Goal: Find specific page/section: Find specific page/section

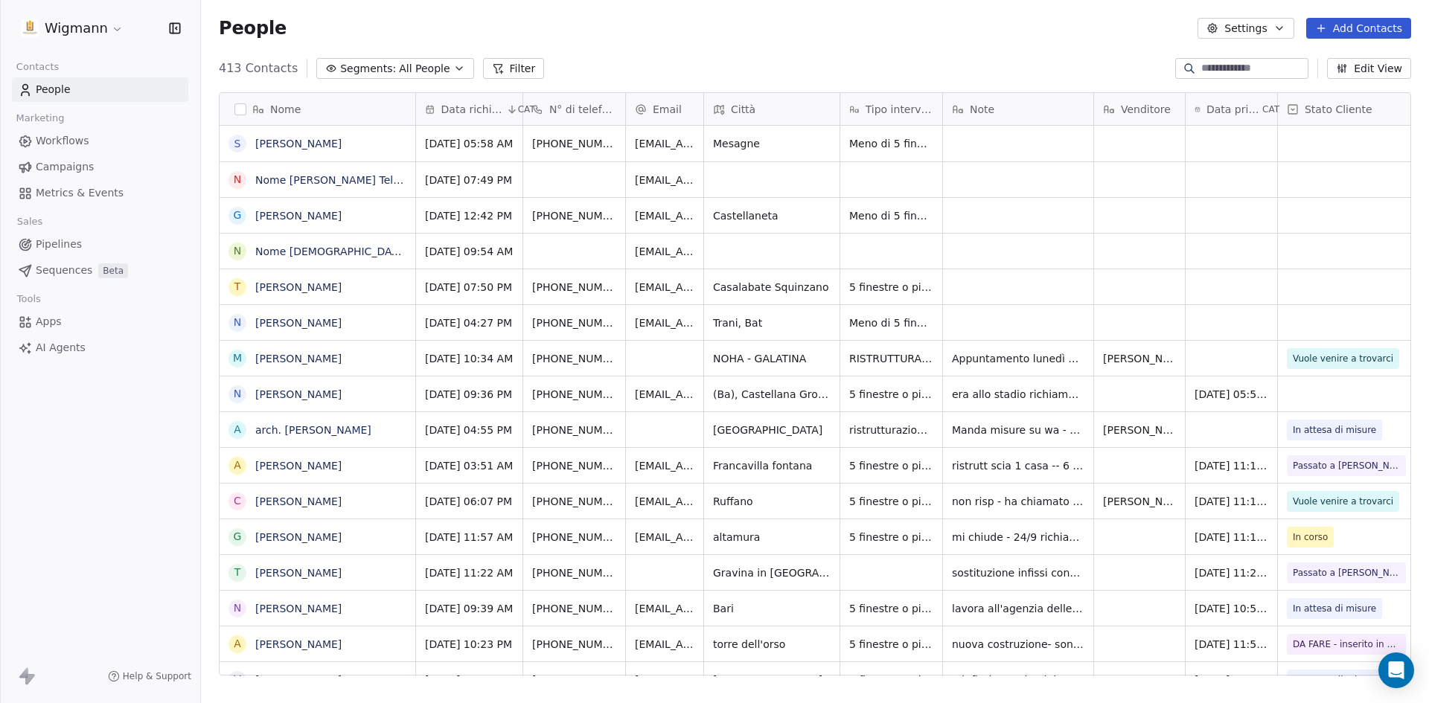
scroll to position [607, 1217]
drag, startPoint x: 495, startPoint y: 70, endPoint x: 485, endPoint y: 90, distance: 22.3
click at [495, 69] on button "Filter" at bounding box center [514, 68] width 62 height 21
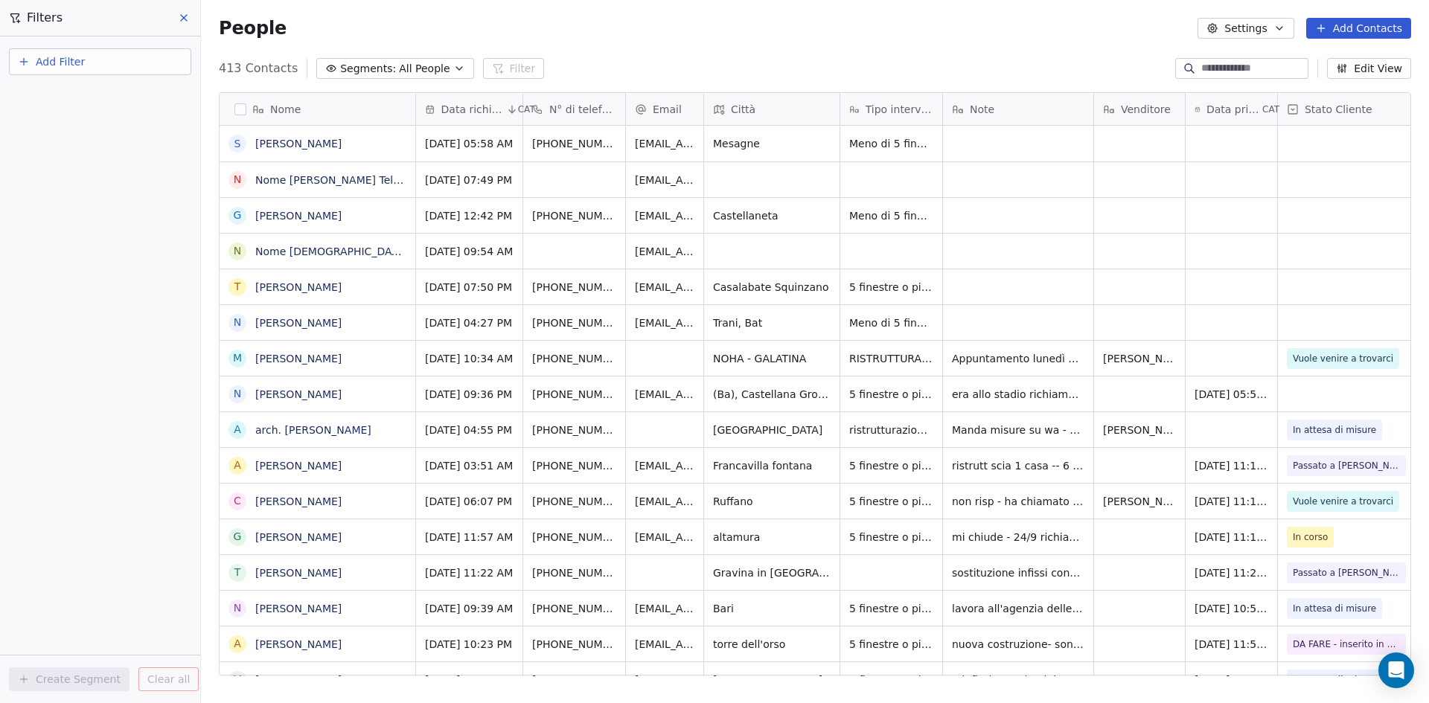
click at [90, 67] on button "Add Filter" at bounding box center [100, 61] width 182 height 27
click at [97, 100] on span "Contact properties" at bounding box center [73, 97] width 97 height 16
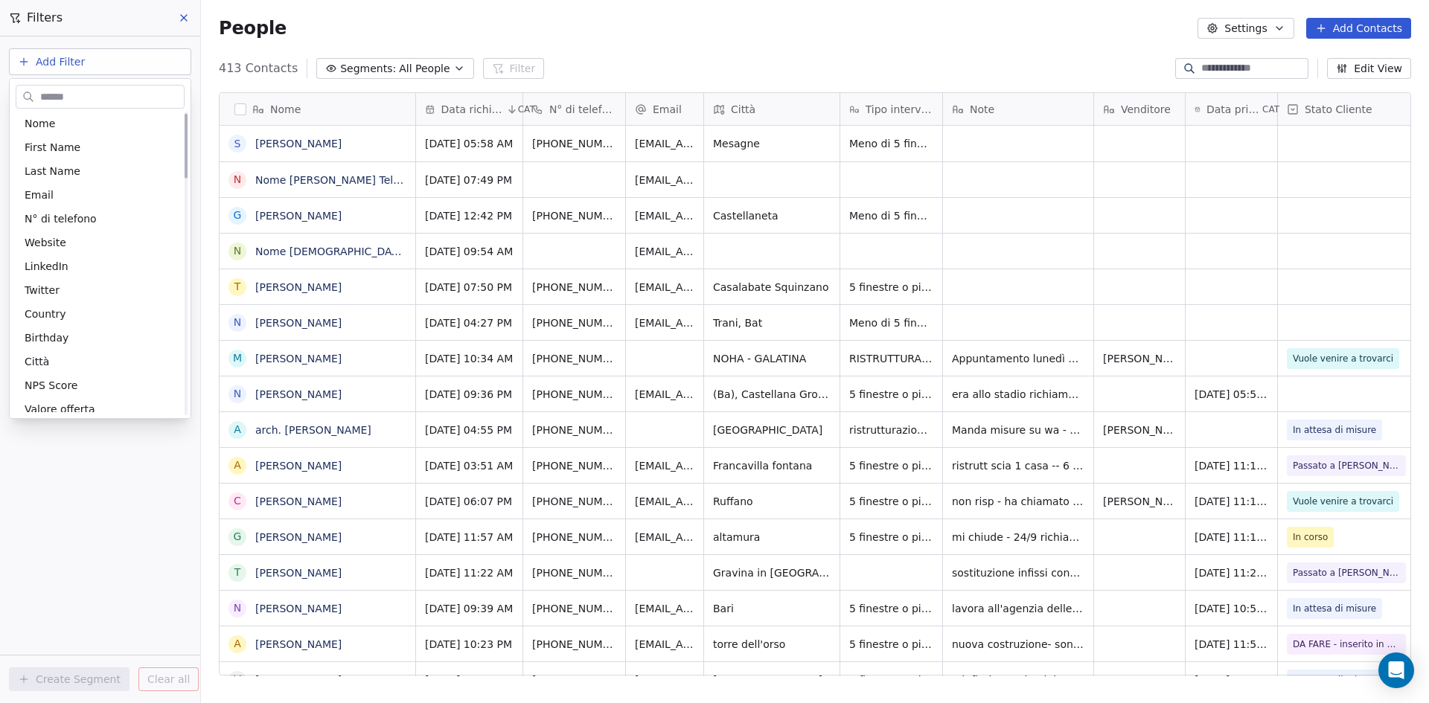
scroll to position [0, 0]
click at [101, 243] on div "N° di telefono" at bounding box center [100, 245] width 151 height 15
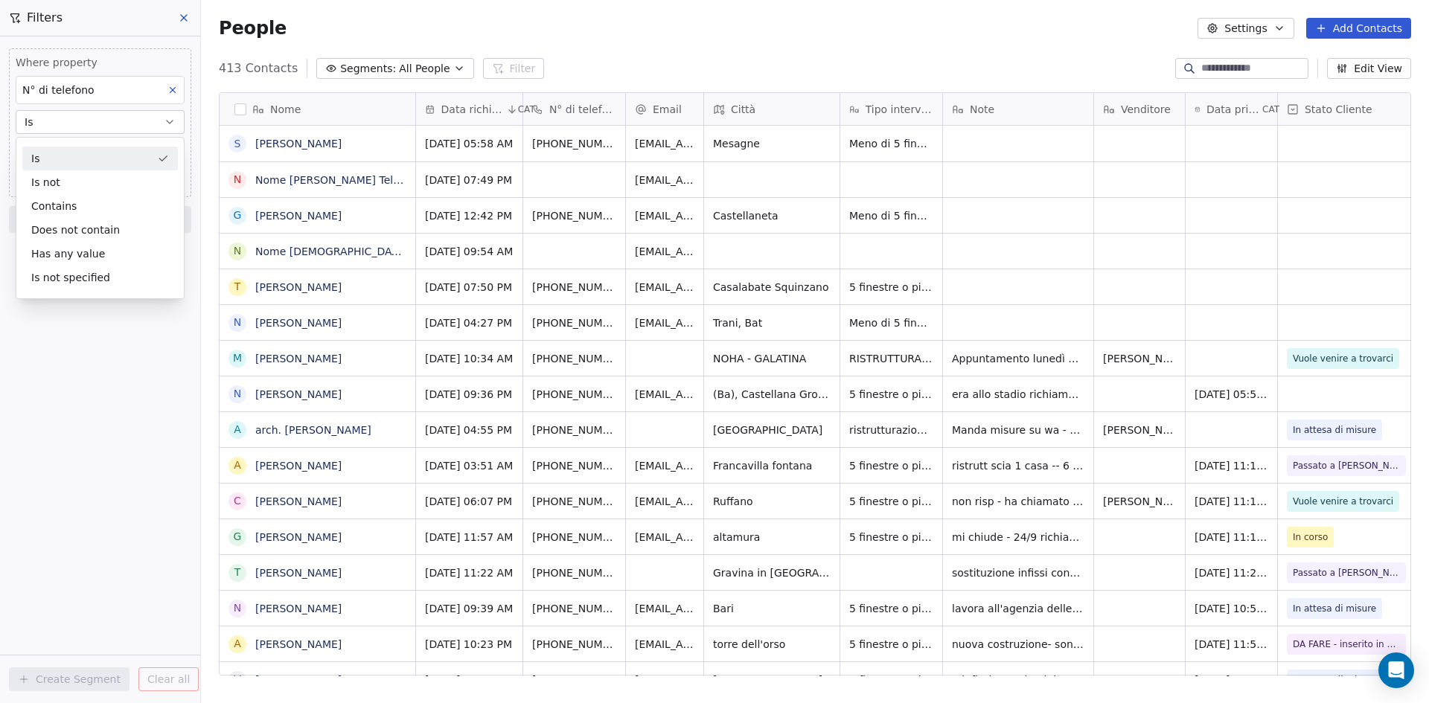
click at [77, 159] on div "Is" at bounding box center [100, 159] width 156 height 24
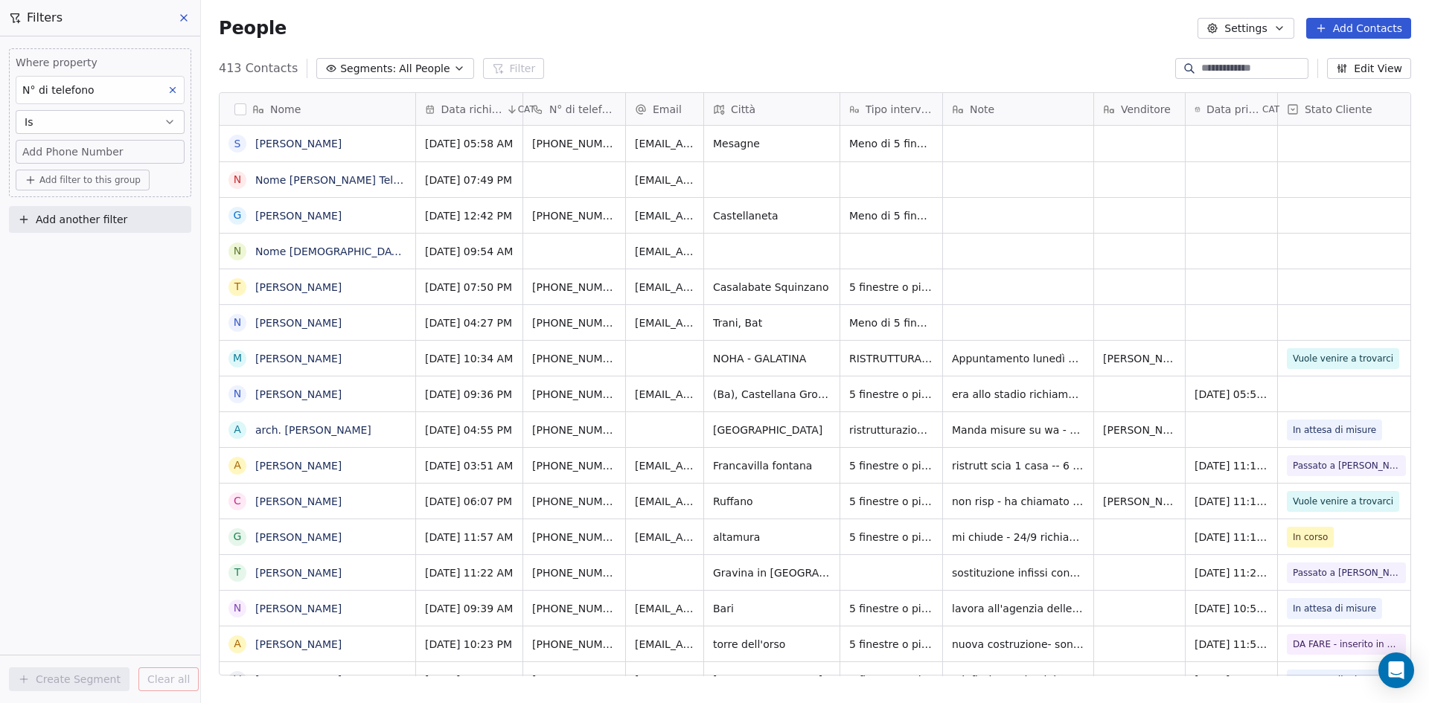
click at [81, 150] on span "Add Phone Number" at bounding box center [72, 151] width 101 height 15
type input "**********"
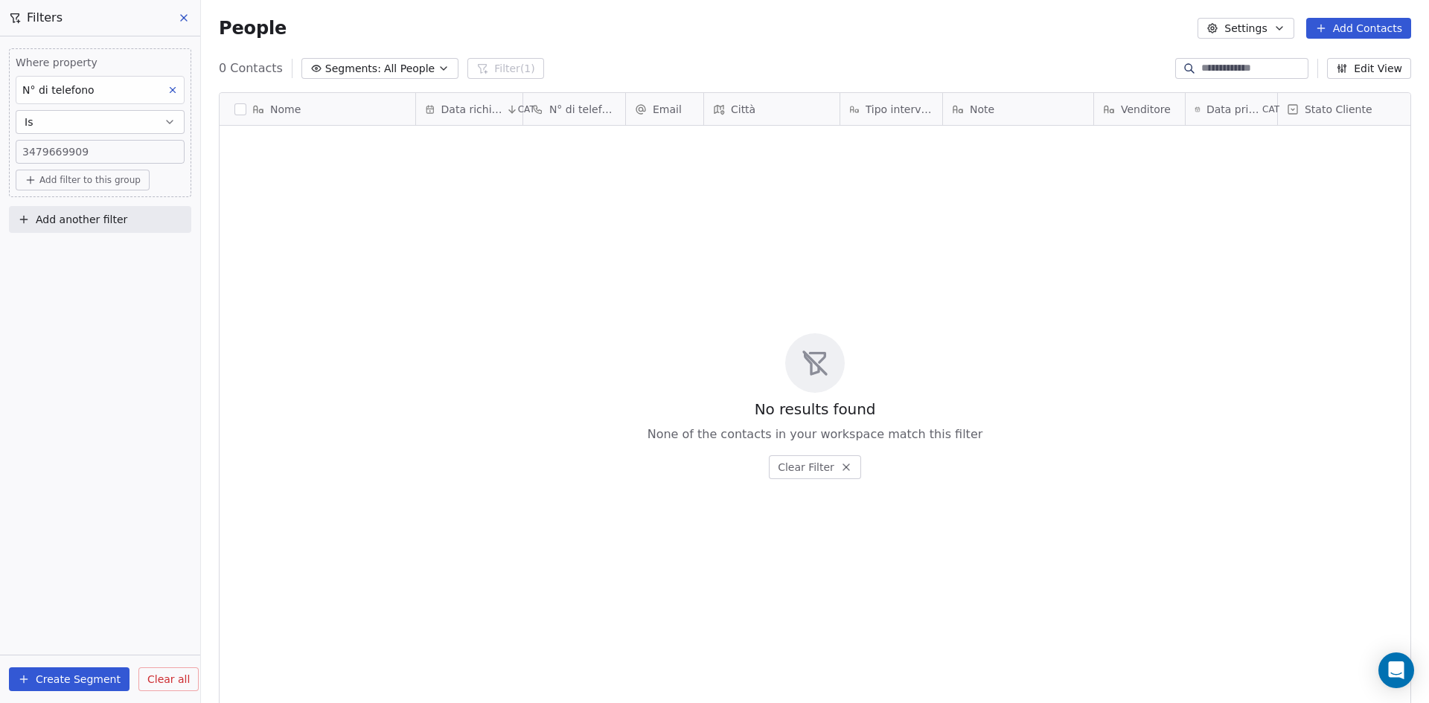
scroll to position [607, 1217]
click at [177, 13] on button at bounding box center [184, 17] width 22 height 21
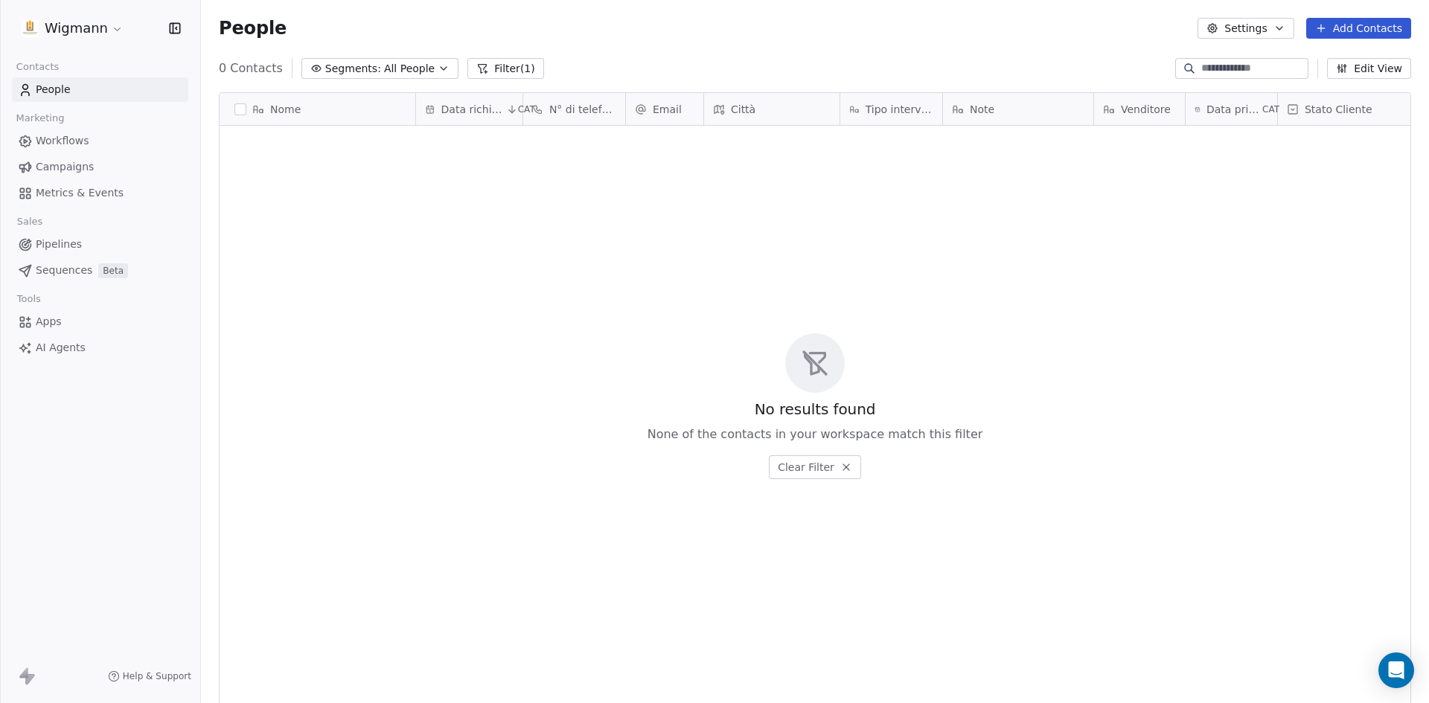
click at [1241, 70] on input at bounding box center [1253, 68] width 104 height 15
drag, startPoint x: 510, startPoint y: 68, endPoint x: 423, endPoint y: 286, distance: 235.1
click at [510, 68] on button "Filter (1)" at bounding box center [505, 68] width 77 height 21
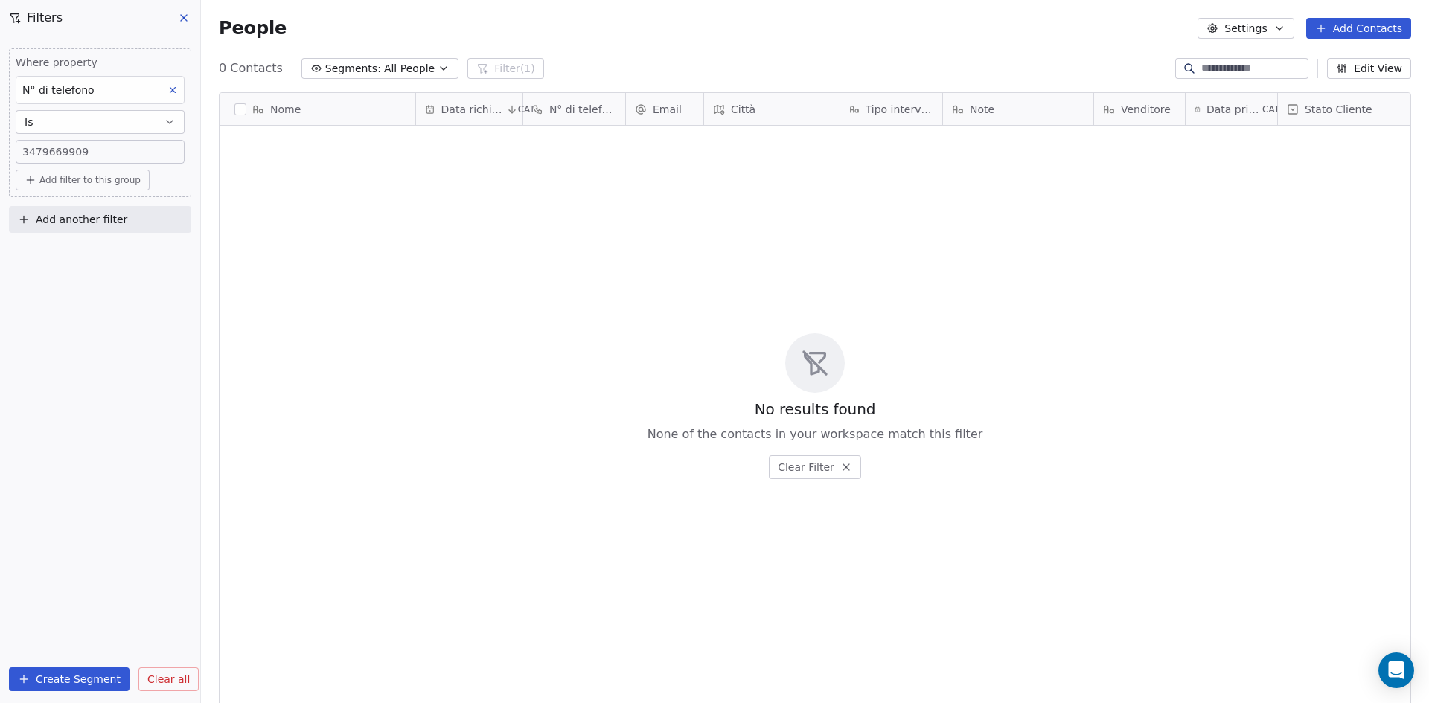
click at [147, 687] on span "Clear all" at bounding box center [168, 680] width 42 height 16
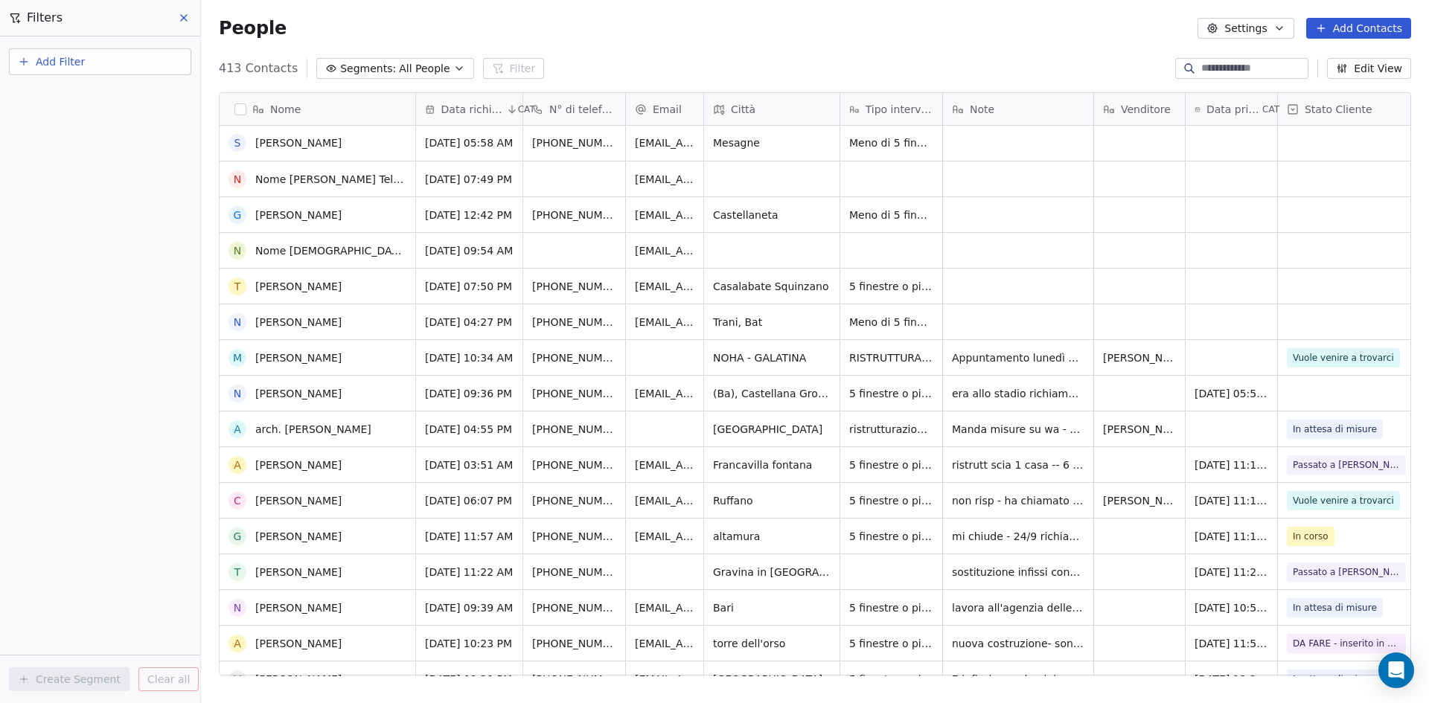
scroll to position [0, 0]
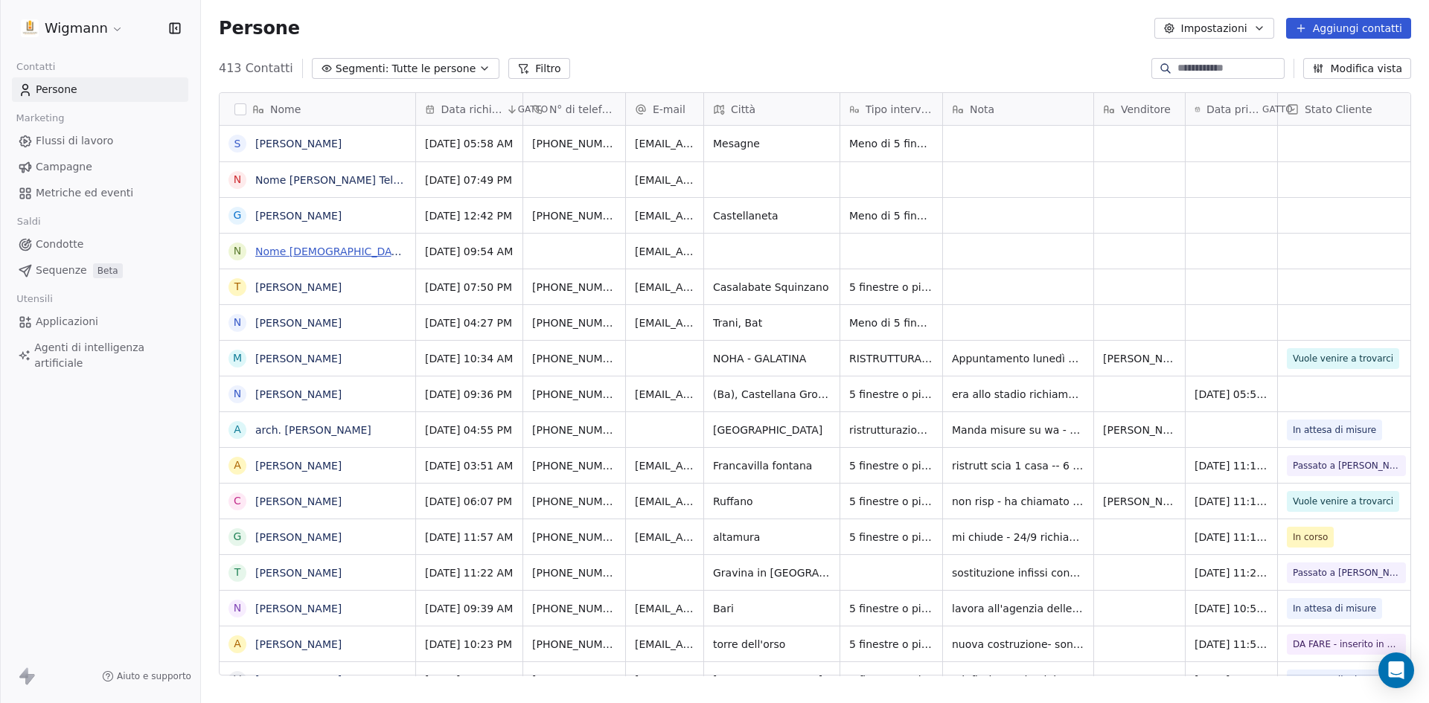
click at [332, 250] on link "Nome [DEMOGRAPHIC_DATA] Telefono [PHONE_NUMBER] [GEOGRAPHIC_DATA][PERSON_NAME] …" at bounding box center [889, 252] width 1268 height 12
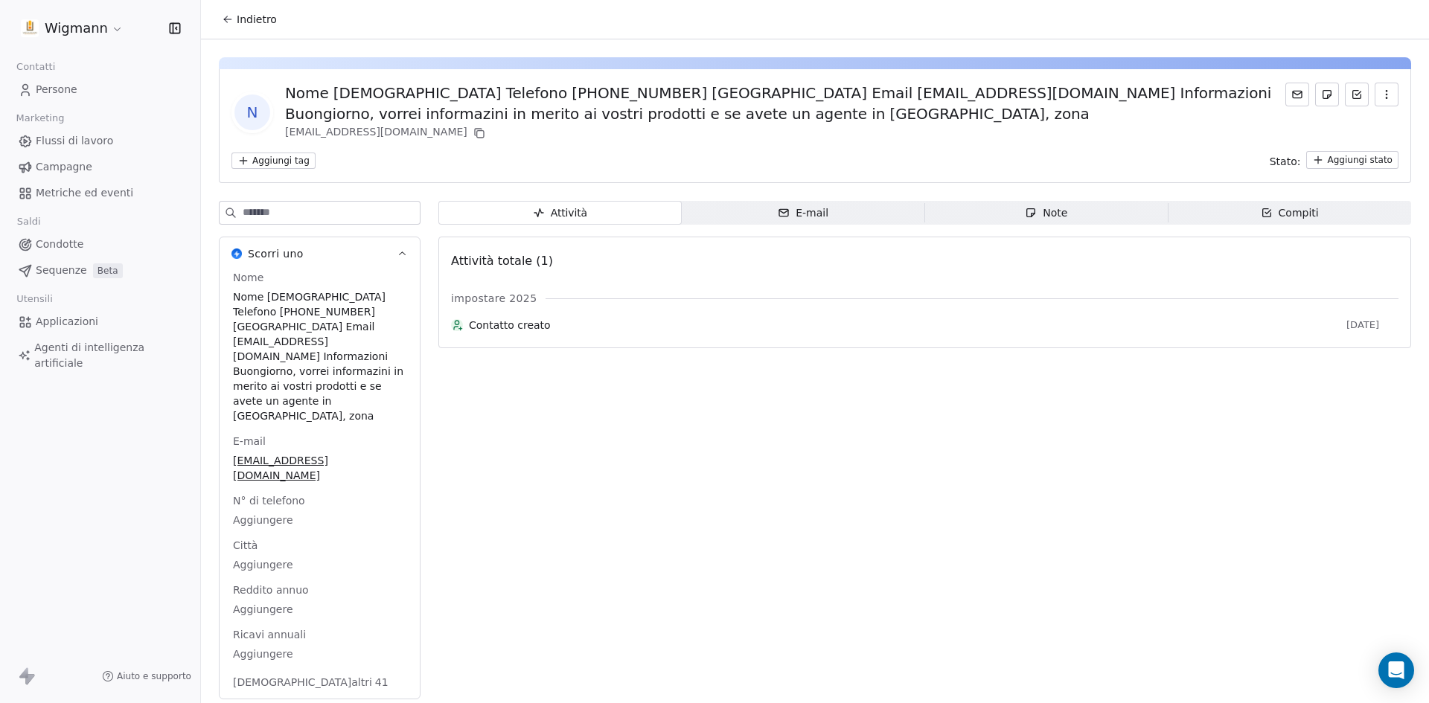
click at [222, 22] on icon at bounding box center [228, 19] width 12 height 12
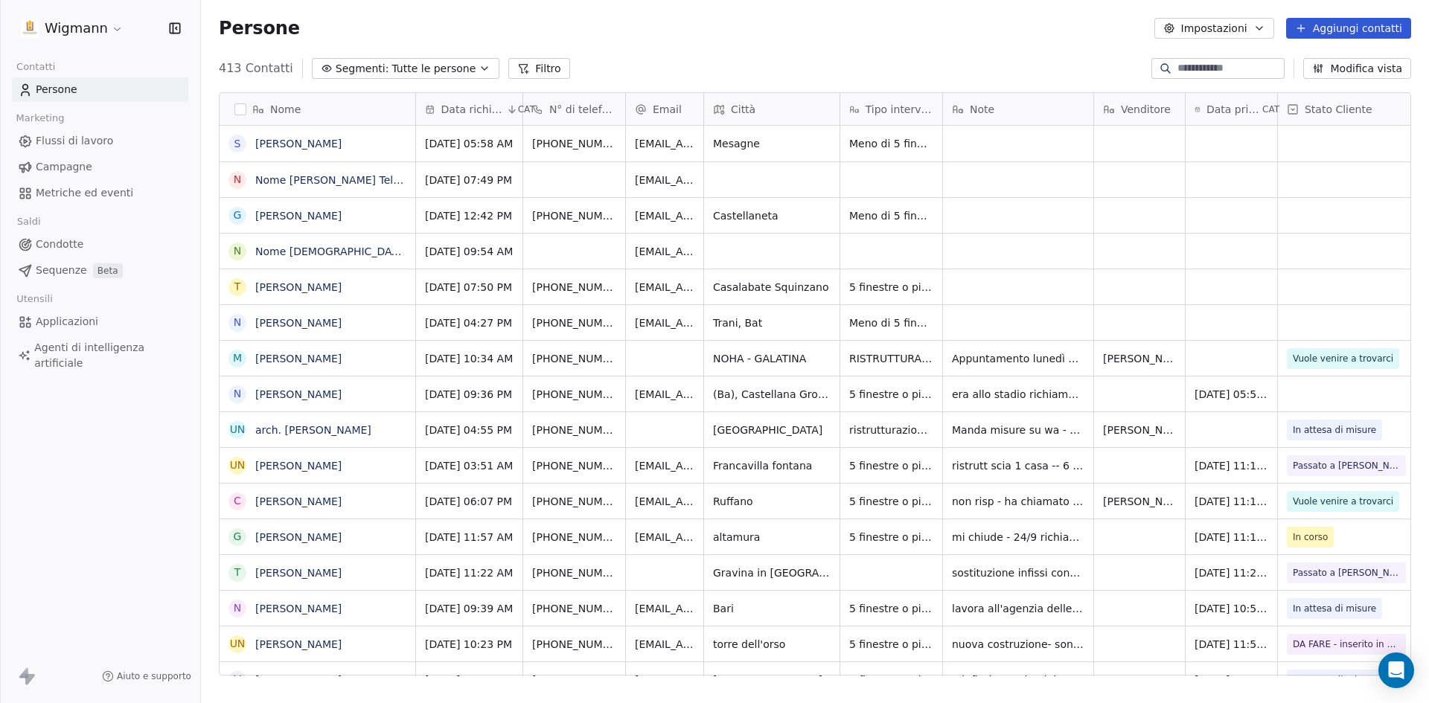
scroll to position [607, 1217]
click at [345, 182] on font "Nome [PERSON_NAME] Telefono [PHONE_NUMBER] Città Alezio Email [EMAIL_ADDRESS][D…" at bounding box center [806, 180] width 1103 height 12
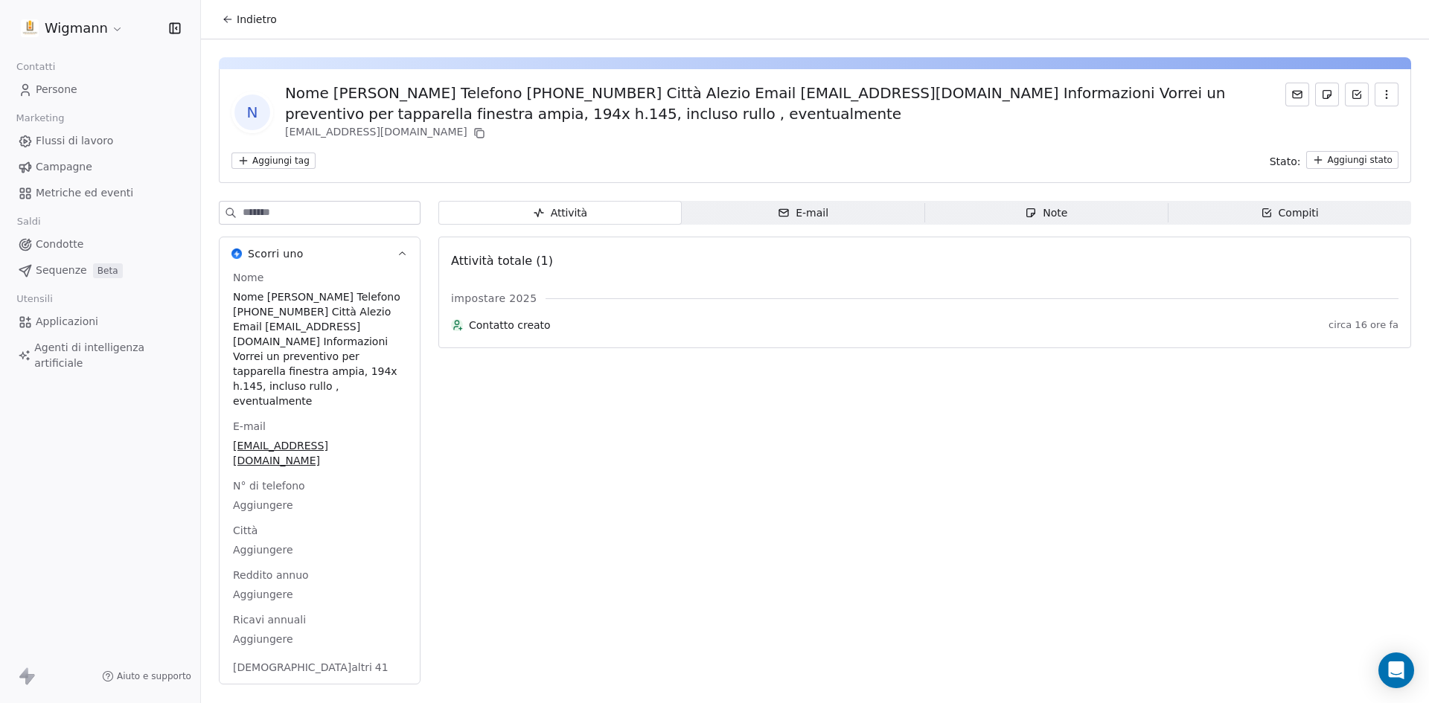
click at [228, 21] on icon at bounding box center [228, 19] width 12 height 12
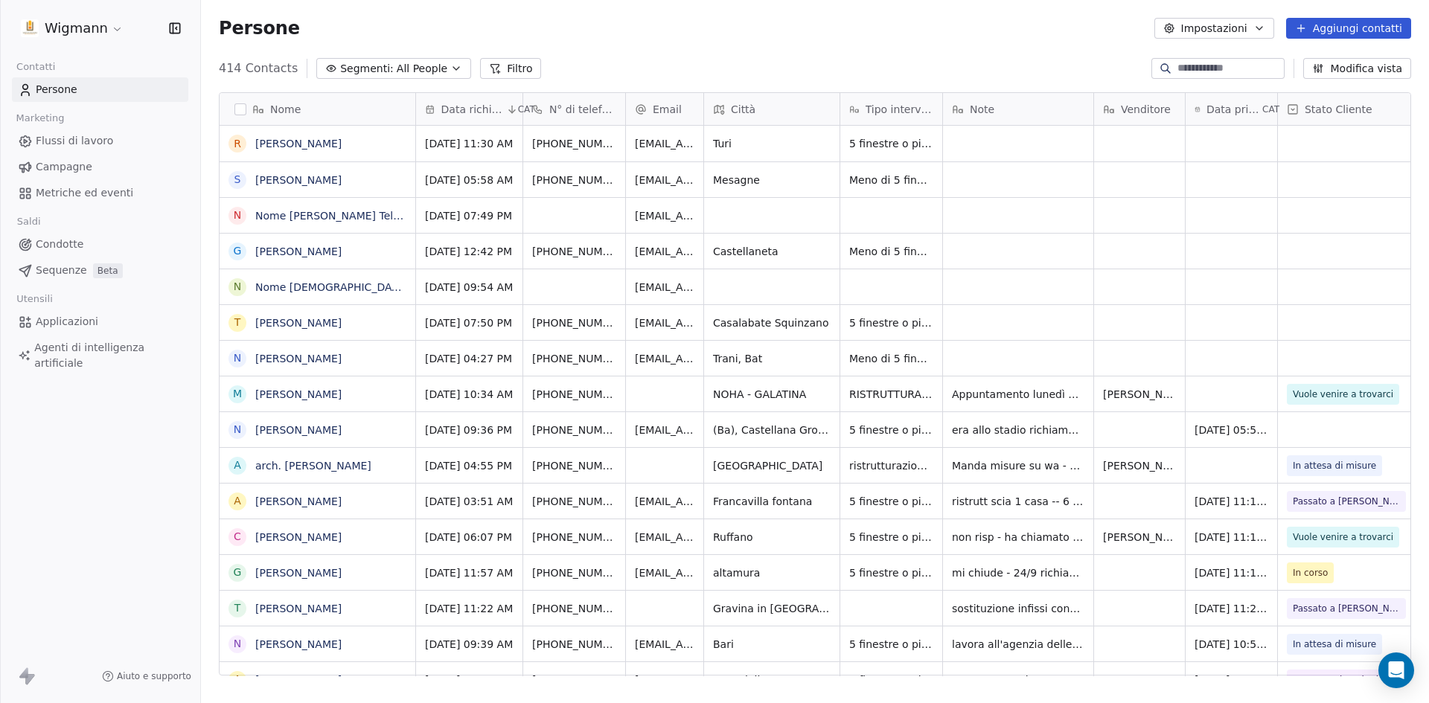
scroll to position [607, 1217]
